Goal: Book appointment/travel/reservation

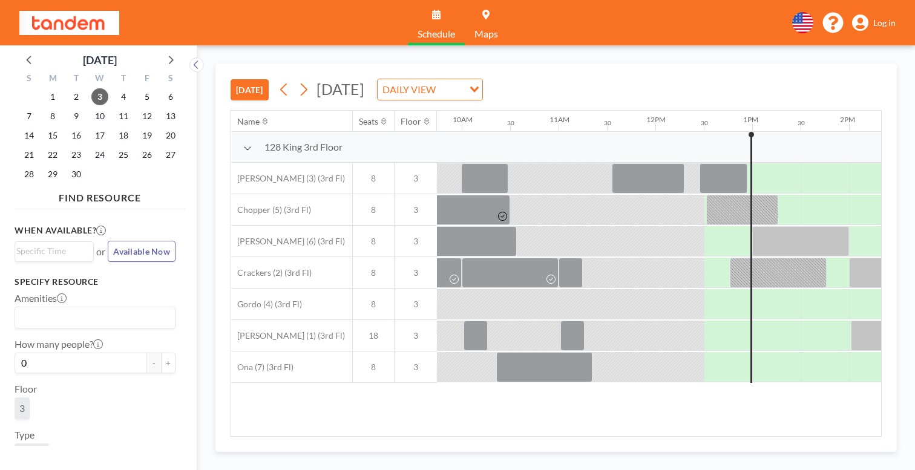
scroll to position [0, 944]
click at [729, 258] on div at bounding box center [777, 273] width 97 height 30
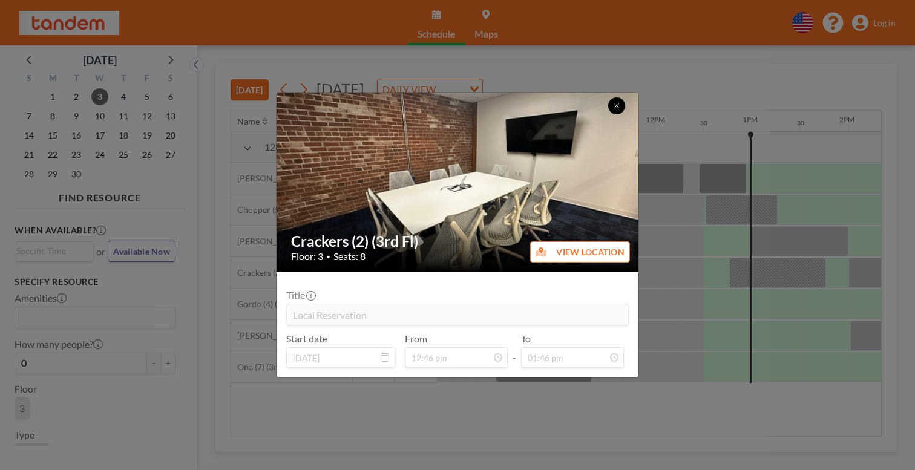
click at [608, 114] on button at bounding box center [616, 105] width 17 height 17
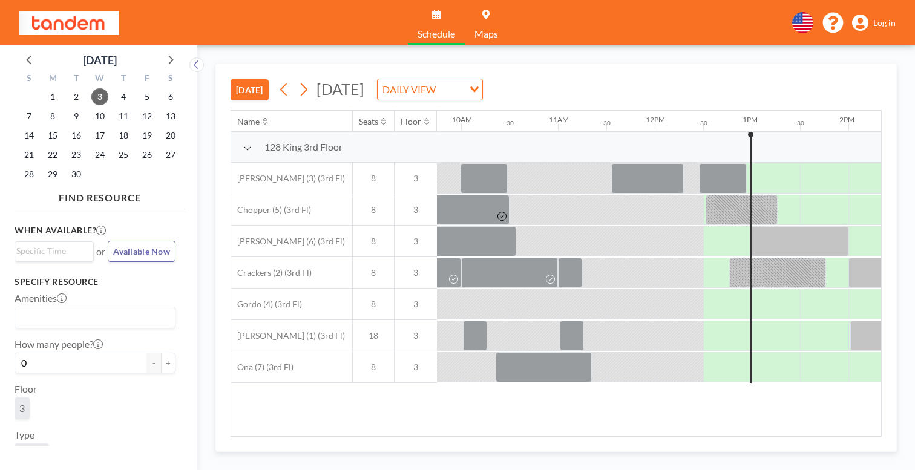
click at [894, 25] on link "Log in" at bounding box center [874, 23] width 44 height 17
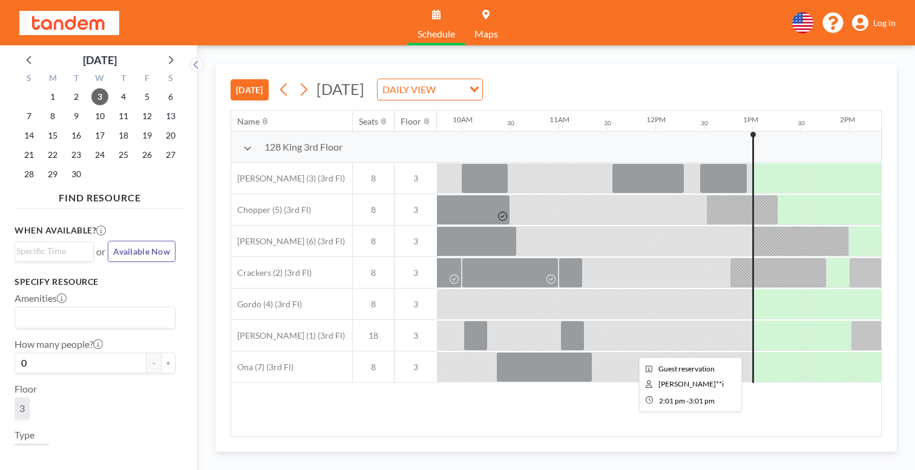
scroll to position [0, 944]
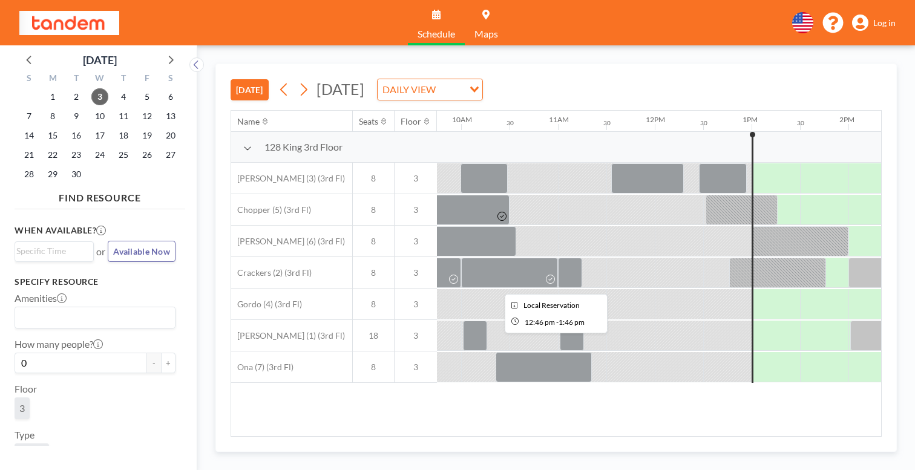
click at [729, 258] on div at bounding box center [777, 273] width 97 height 30
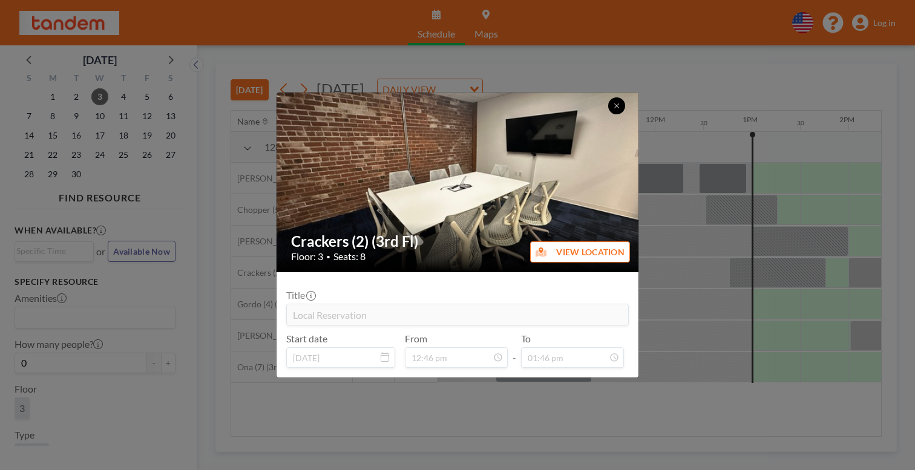
click at [613, 110] on icon at bounding box center [616, 105] width 7 height 7
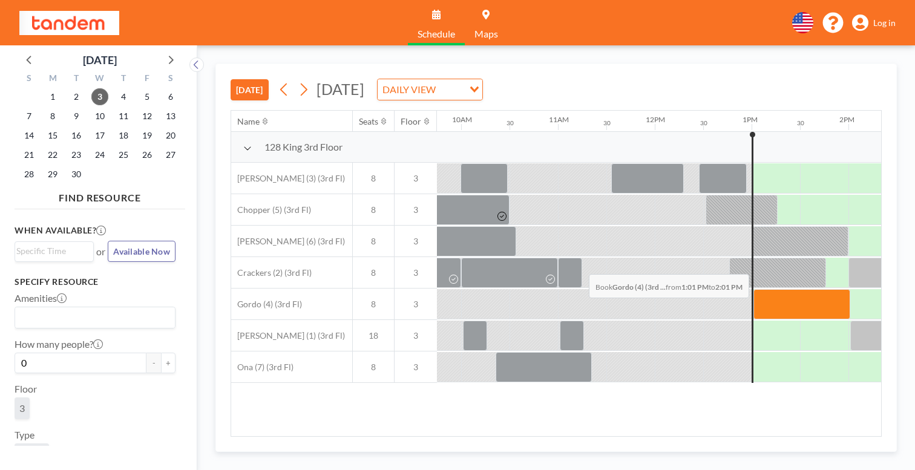
drag, startPoint x: 454, startPoint y: 255, endPoint x: 585, endPoint y: 246, distance: 131.7
click at [585, 289] on div at bounding box center [655, 304] width 2324 height 31
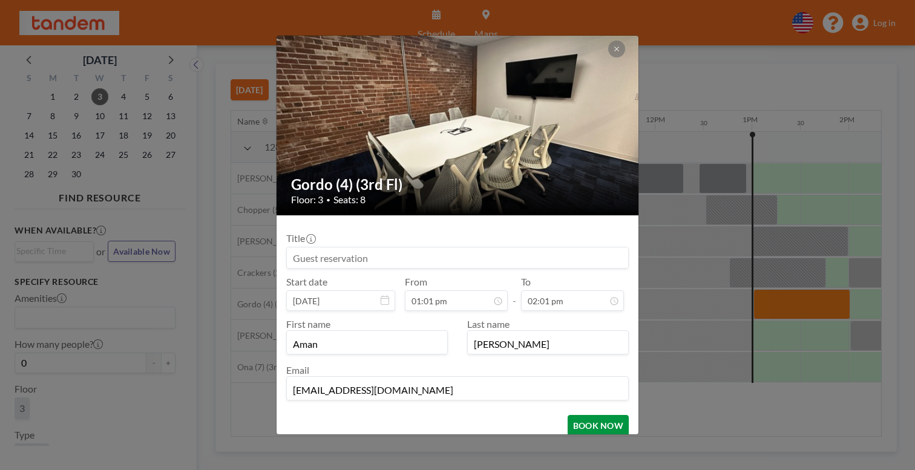
click at [575, 415] on button "BOOK NOW" at bounding box center [598, 425] width 61 height 21
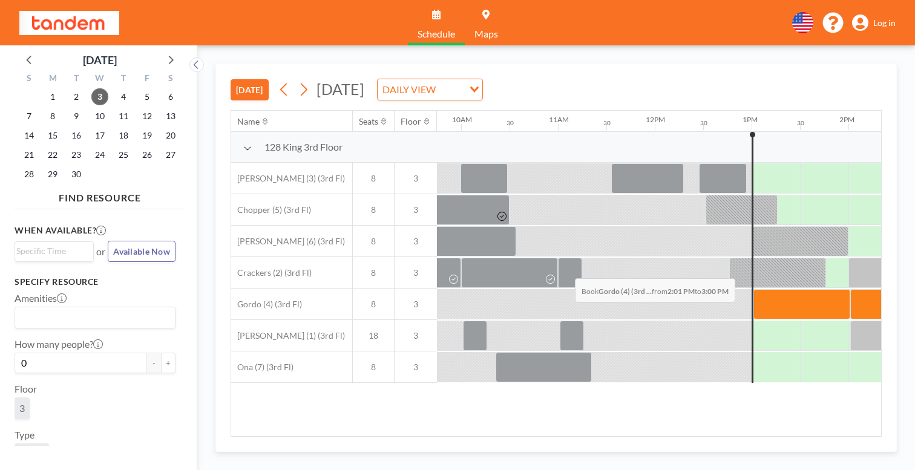
click at [850, 289] on div at bounding box center [897, 304] width 95 height 30
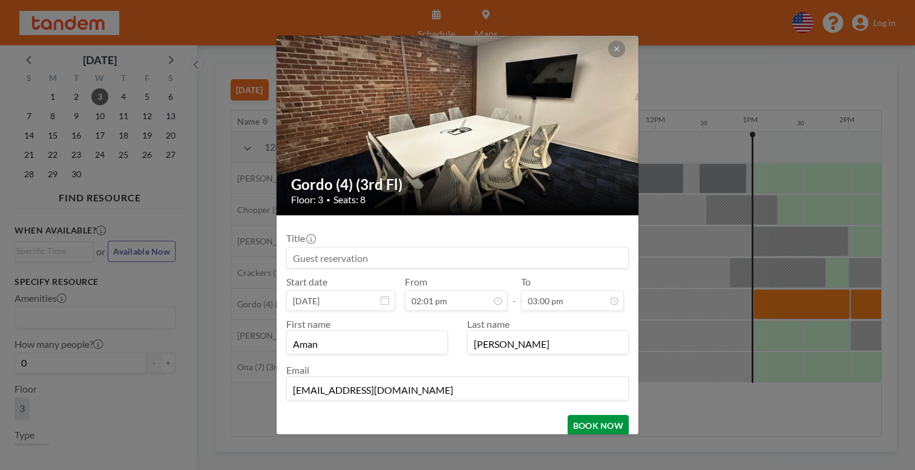
click at [570, 415] on button "BOOK NOW" at bounding box center [598, 425] width 61 height 21
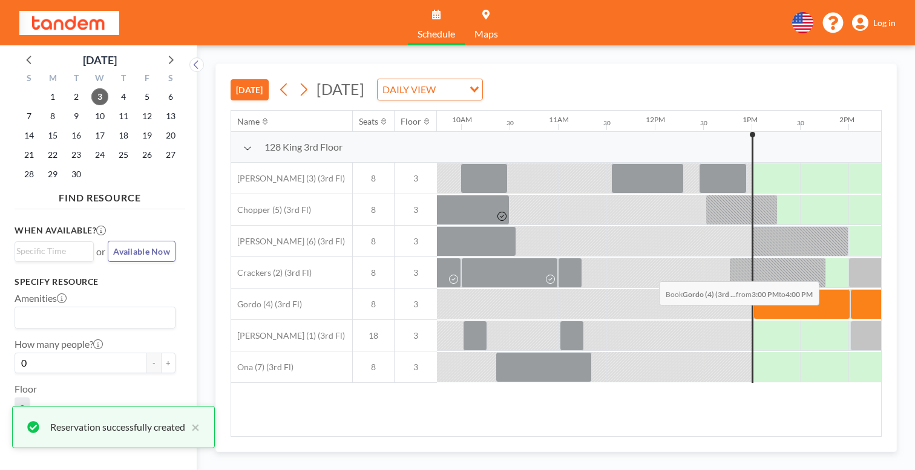
drag, startPoint x: 619, startPoint y: 253, endPoint x: 658, endPoint y: 253, distance: 39.3
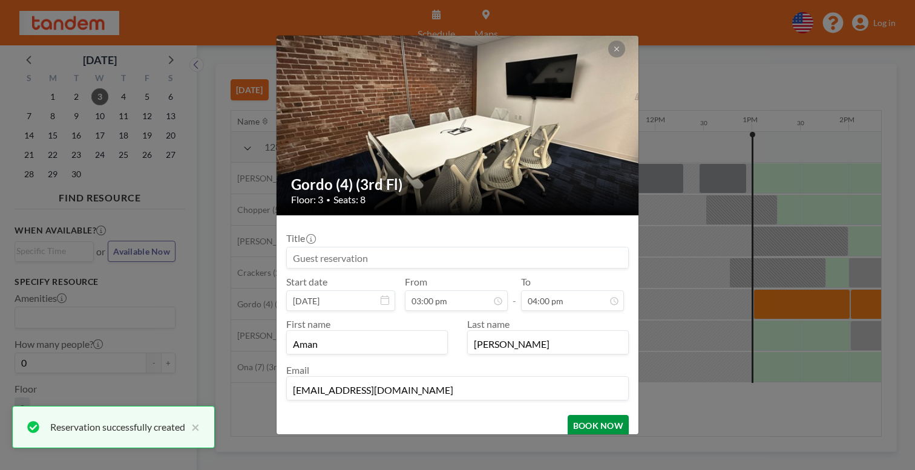
click at [574, 415] on button "BOOK NOW" at bounding box center [598, 425] width 61 height 21
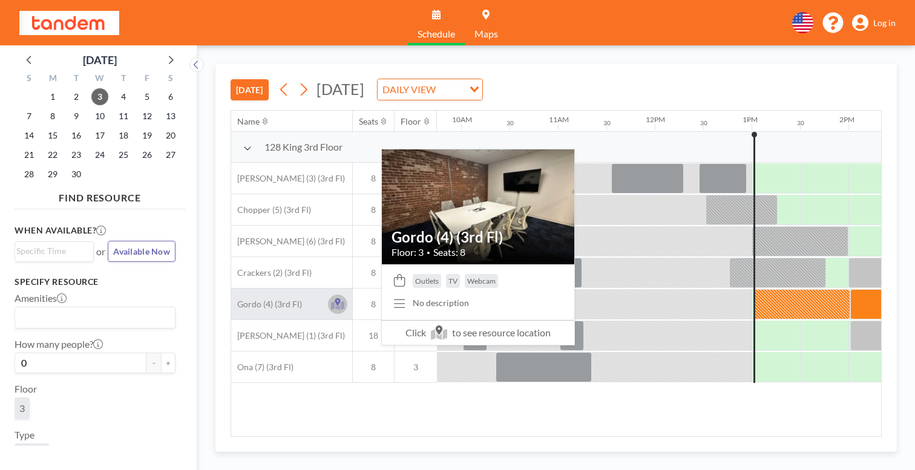
click at [331, 298] on icon at bounding box center [338, 304] width 14 height 12
